Goal: Task Accomplishment & Management: Manage account settings

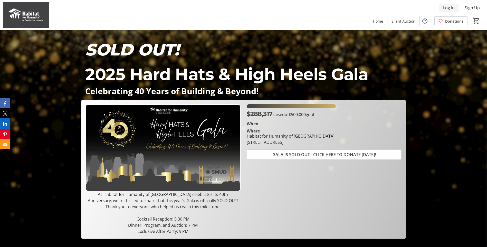
click at [446, 10] on span "Log In" at bounding box center [449, 8] width 12 height 6
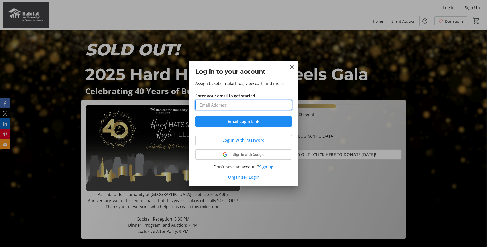
click at [239, 106] on input "Enter your email to get started" at bounding box center [243, 105] width 96 height 10
type input "[PERSON_NAME][EMAIL_ADDRESS][PERSON_NAME][DOMAIN_NAME]"
click at [228, 122] on span "Email Login Link" at bounding box center [244, 121] width 32 height 6
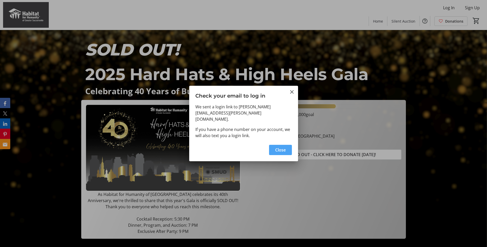
click at [281, 147] on span "Close" at bounding box center [280, 150] width 11 height 6
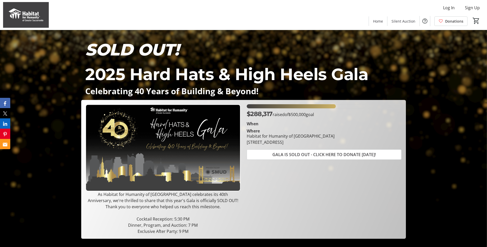
click at [288, 166] on div "$288,317 raised of $500,000 goal When Where Habitat for Humanity of [GEOGRAPHIC…" at bounding box center [324, 169] width 161 height 130
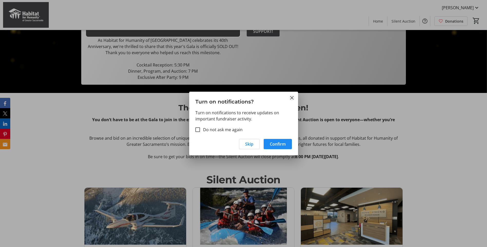
drag, startPoint x: 285, startPoint y: 98, endPoint x: 290, endPoint y: 96, distance: 5.9
click at [287, 97] on h3 "Turn on notifications?" at bounding box center [243, 101] width 109 height 18
click at [290, 96] on mat-icon "Close" at bounding box center [292, 98] width 6 height 6
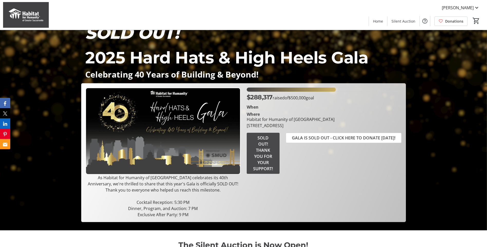
scroll to position [26, 0]
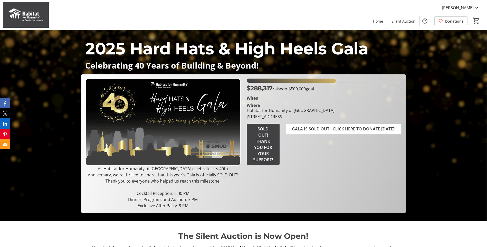
drag, startPoint x: 248, startPoint y: 110, endPoint x: 336, endPoint y: 114, distance: 88.1
click at [336, 114] on div "Habitat for Humanity of [GEOGRAPHIC_DATA] [STREET_ADDRESS]" at bounding box center [291, 113] width 94 height 12
copy div "Habitat for Humanity of [GEOGRAPHIC_DATA] [STREET_ADDRESS]"
drag, startPoint x: 167, startPoint y: 177, endPoint x: 146, endPoint y: 189, distance: 24.2
click at [167, 177] on p "As Habitat for Humanity of [GEOGRAPHIC_DATA] celebrates its 40th Anniversary, w…" at bounding box center [162, 175] width 155 height 18
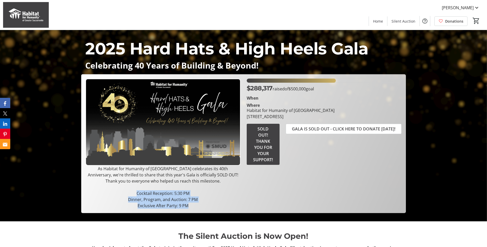
drag, startPoint x: 138, startPoint y: 194, endPoint x: 191, endPoint y: 208, distance: 55.3
click at [191, 208] on div "As Habitat for Humanity of [GEOGRAPHIC_DATA] celebrates its 40th Anniversary, w…" at bounding box center [162, 187] width 155 height 43
copy div "Cocktail Reception: 5:30 PM Dinner, Program, and Auction: 7 PM Exclusive After …"
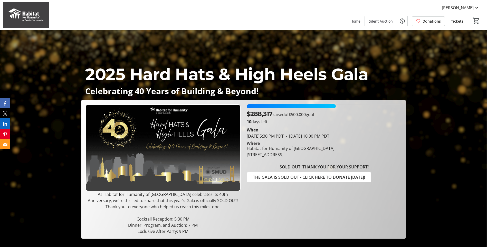
click at [457, 23] on span "Tickets" at bounding box center [457, 20] width 12 height 5
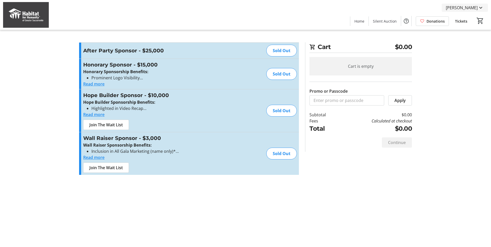
click at [473, 9] on span "[PERSON_NAME]" at bounding box center [462, 8] width 32 height 6
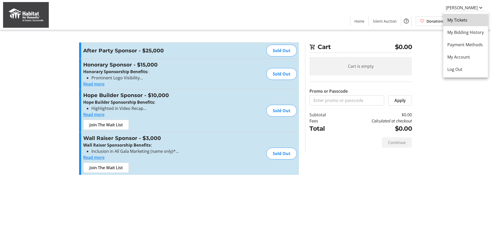
click at [463, 20] on span "My Tickets" at bounding box center [465, 20] width 36 height 6
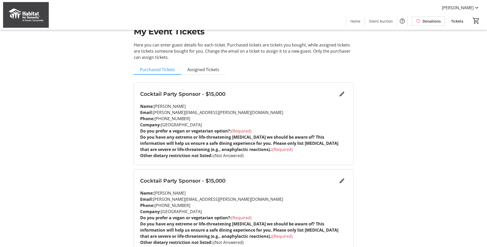
scroll to position [26, 0]
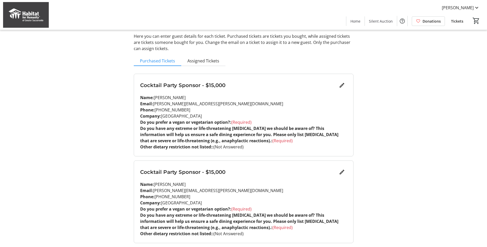
click at [293, 99] on p "Name: Cindy Rodriguez" at bounding box center [243, 97] width 207 height 6
click at [339, 84] on mat-icon "Edit" at bounding box center [342, 85] width 6 height 6
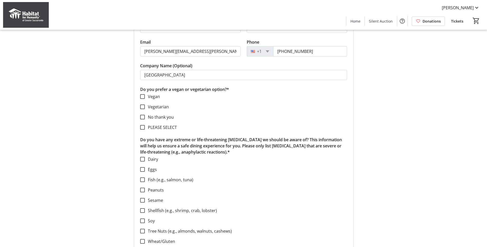
scroll to position [103, 0]
click at [169, 118] on label "No thank you" at bounding box center [159, 116] width 29 height 6
click at [145, 118] on input "No thank you" at bounding box center [142, 116] width 5 height 5
click at [169, 118] on label "No thank you" at bounding box center [159, 116] width 29 height 6
click at [145, 118] on input "No thank you" at bounding box center [142, 116] width 5 height 5
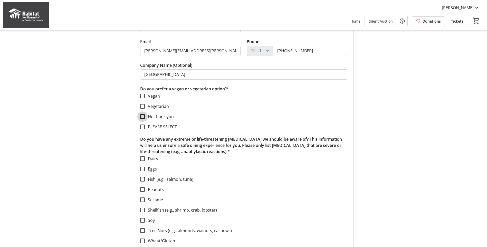
checkbox input "false"
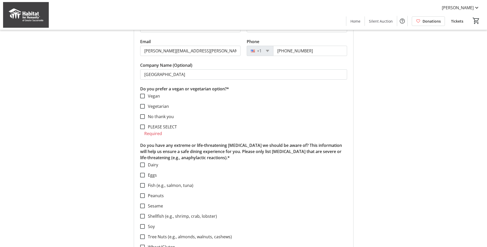
click at [169, 127] on label "PLEASE SELECT" at bounding box center [161, 127] width 32 height 6
click at [145, 127] on input "PLEASE SELECT" at bounding box center [142, 126] width 5 height 5
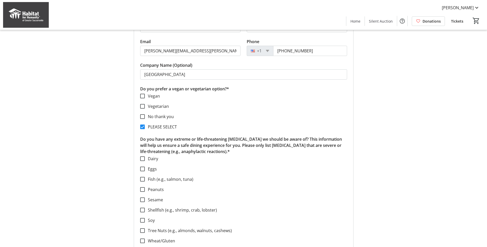
click at [169, 127] on label "PLEASE SELECT" at bounding box center [161, 127] width 32 height 6
click at [145, 127] on input "PLEASE SELECT" at bounding box center [142, 126] width 5 height 5
checkbox input "false"
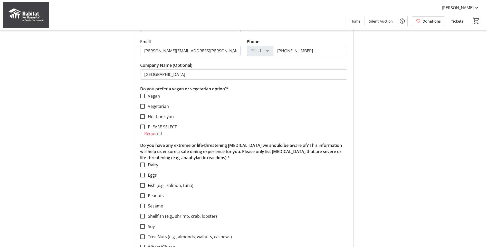
click at [232, 123] on section "Vegan Vegetarian No thank you PLEASE SELECT" at bounding box center [243, 111] width 207 height 37
click at [163, 119] on label "No thank you" at bounding box center [159, 116] width 29 height 6
click at [145, 119] on input "No thank you" at bounding box center [142, 116] width 5 height 5
checkbox input "true"
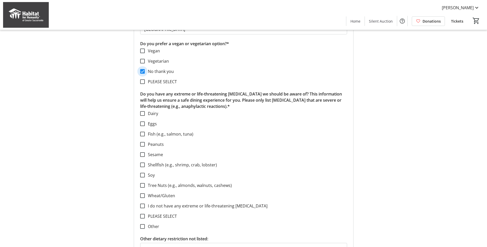
scroll to position [154, 0]
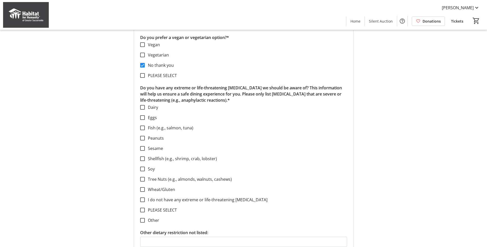
click at [155, 108] on label "Dairy" at bounding box center [151, 107] width 13 height 6
click at [145, 108] on input "Dairy" at bounding box center [142, 107] width 5 height 5
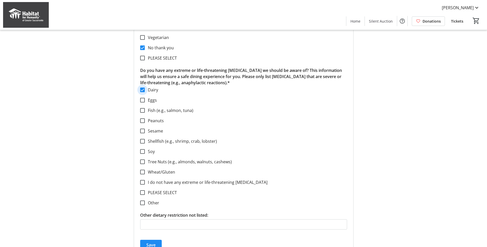
scroll to position [180, 0]
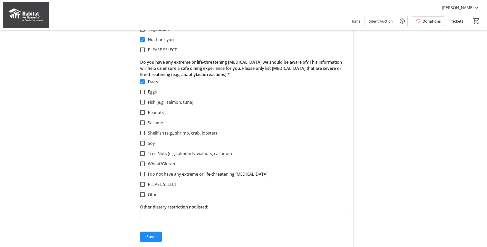
click at [154, 81] on label "Dairy" at bounding box center [151, 82] width 13 height 6
click at [145, 81] on input "Dairy" at bounding box center [142, 81] width 5 height 5
checkbox input "false"
click at [161, 176] on label "I do not have any extreme or life-threatening food allergies" at bounding box center [206, 174] width 123 height 6
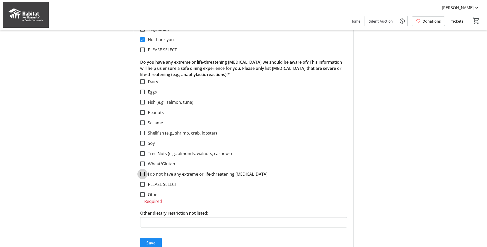
click at [145, 176] on input "I do not have any extreme or life-threatening food allergies" at bounding box center [142, 174] width 5 height 5
checkbox input "true"
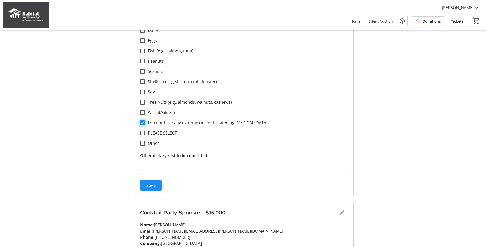
scroll to position [257, 0]
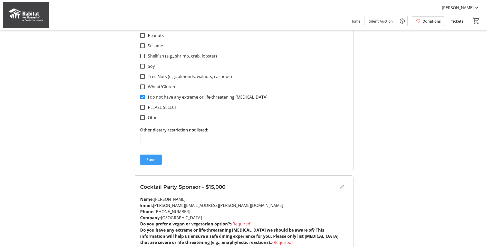
click at [157, 160] on span "submit" at bounding box center [151, 159] width 22 height 12
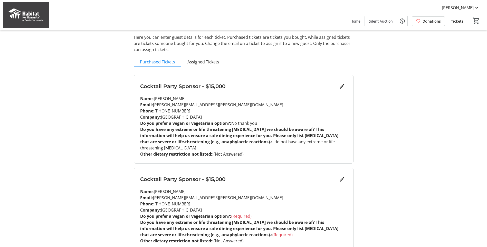
scroll to position [0, 0]
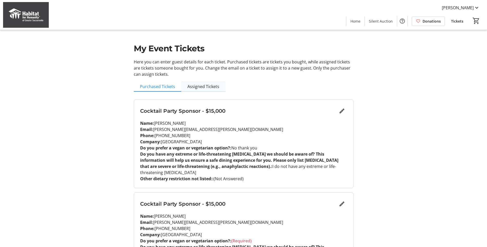
click at [197, 87] on span "Assigned Tickets" at bounding box center [203, 86] width 32 height 4
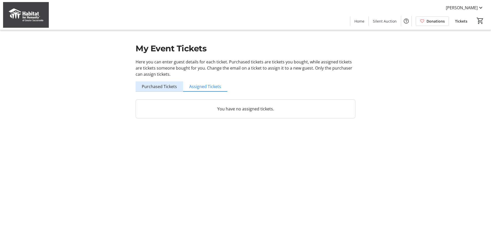
click at [164, 85] on span "Purchased Tickets" at bounding box center [159, 86] width 35 height 4
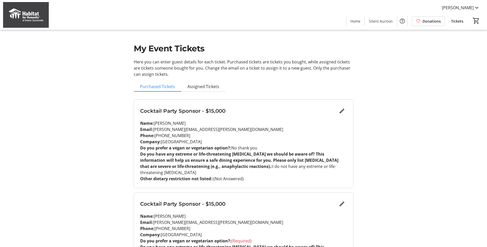
click at [350, 110] on div "Cocktail Party Sponsor - $15,000 Name: Cindy Rodriguez Email: cindy.rodriguez@s…" at bounding box center [243, 144] width 219 height 88
click at [341, 109] on mat-icon "Edit" at bounding box center [342, 111] width 6 height 6
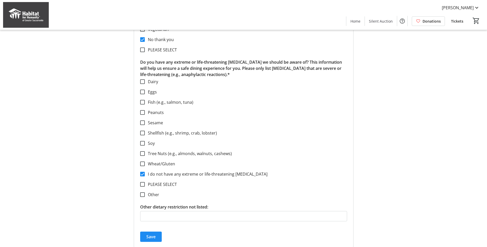
scroll to position [26, 0]
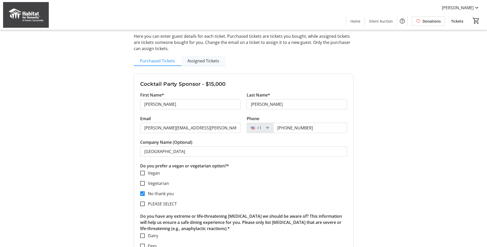
click at [205, 65] on span "Assigned Tickets" at bounding box center [203, 61] width 32 height 10
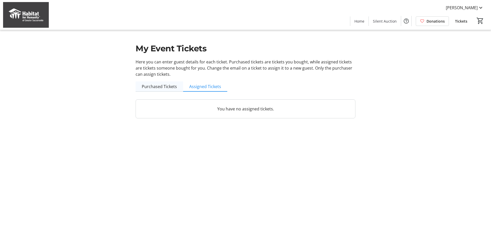
click at [165, 84] on span "Purchased Tickets" at bounding box center [159, 86] width 35 height 4
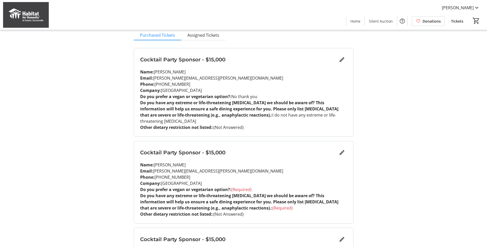
scroll to position [77, 0]
